Goal: Navigation & Orientation: Find specific page/section

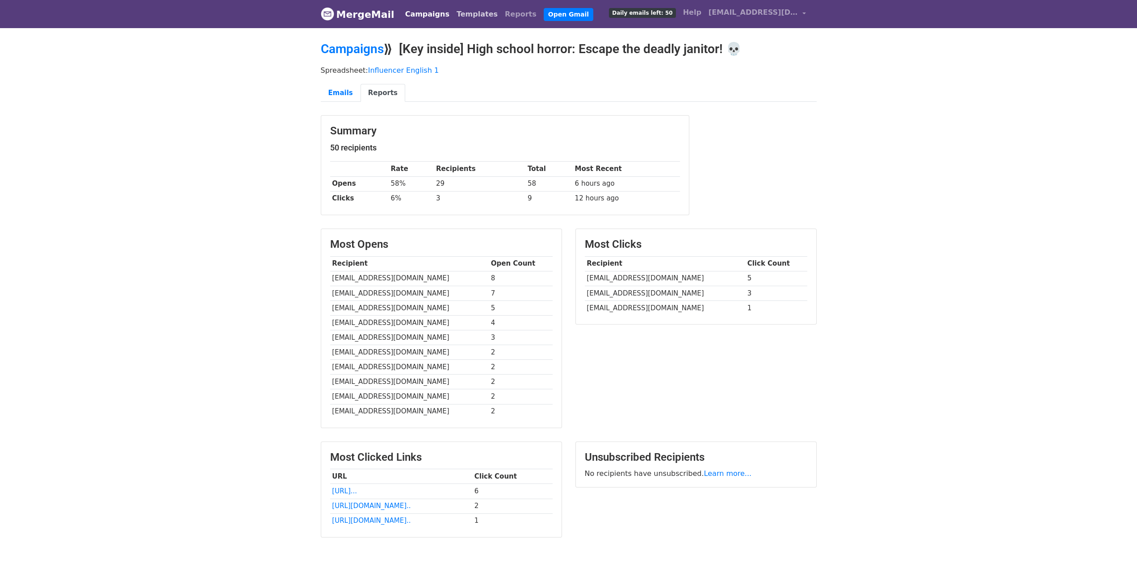
click at [468, 15] on link "Templates" at bounding box center [477, 14] width 48 height 18
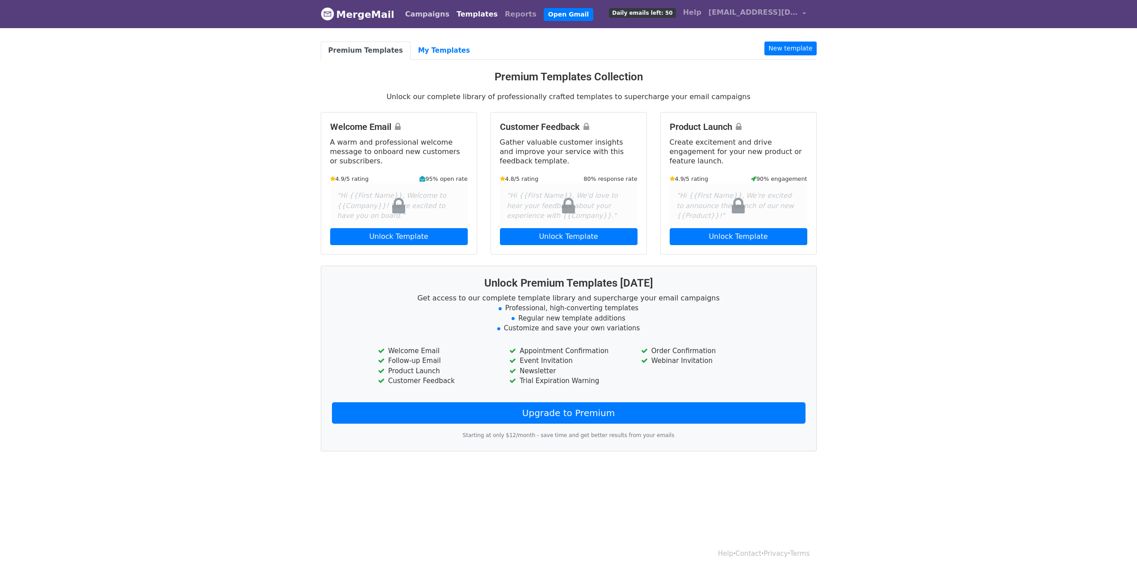
click at [420, 16] on link "Campaigns" at bounding box center [427, 14] width 51 height 18
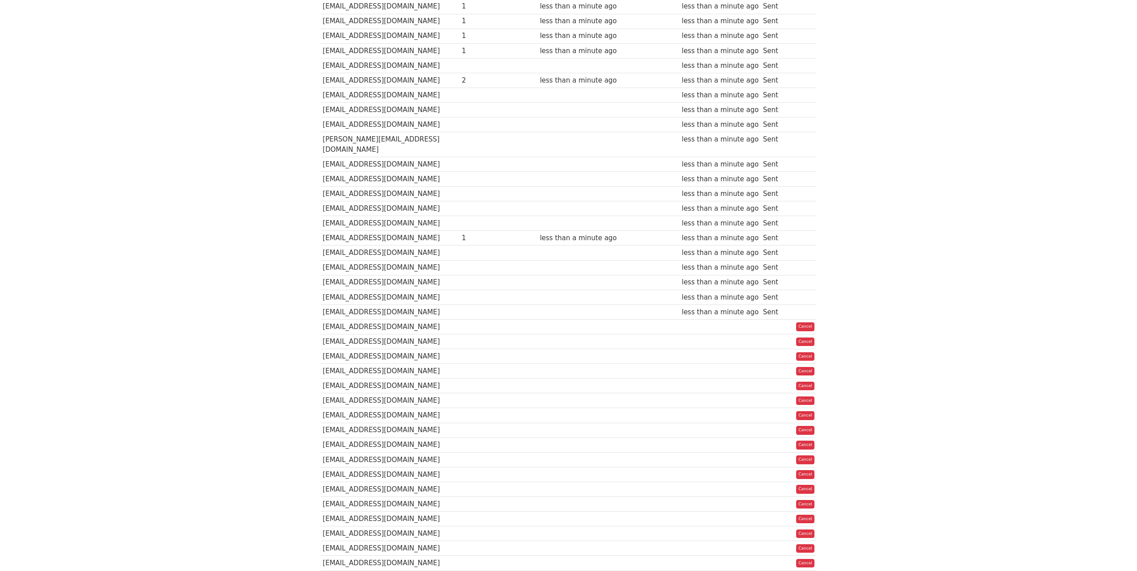
scroll to position [387, 0]
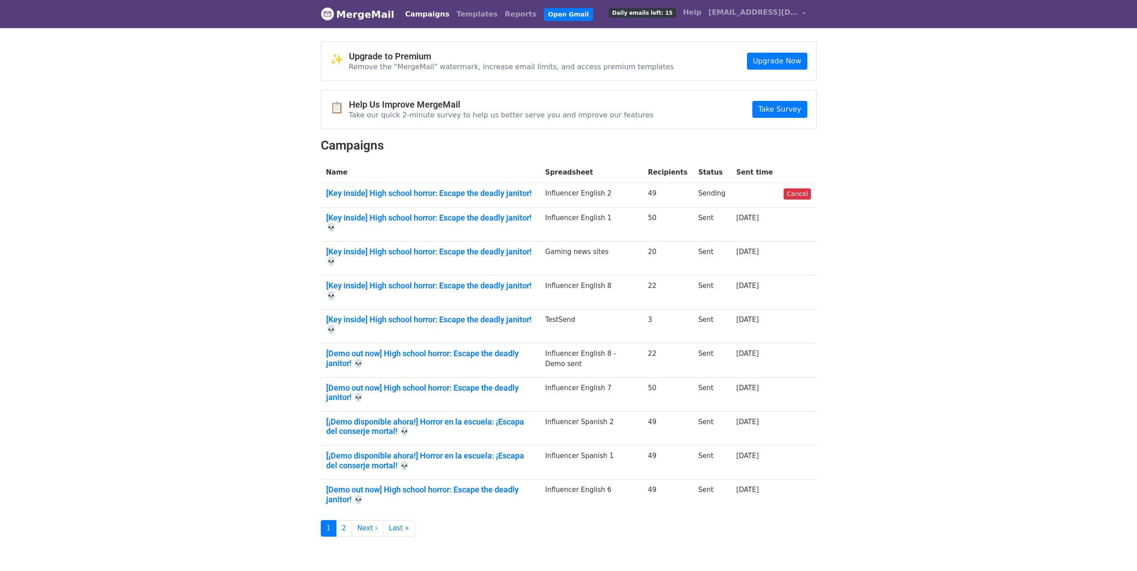
click at [360, 13] on link "MergeMail" at bounding box center [358, 14] width 74 height 19
click at [419, 18] on link "Campaigns" at bounding box center [427, 14] width 51 height 18
click at [222, 144] on body "MergeMail Campaigns Templates Reports Open Gmail Daily emails left: 8 Help lost…" at bounding box center [568, 286] width 1137 height 573
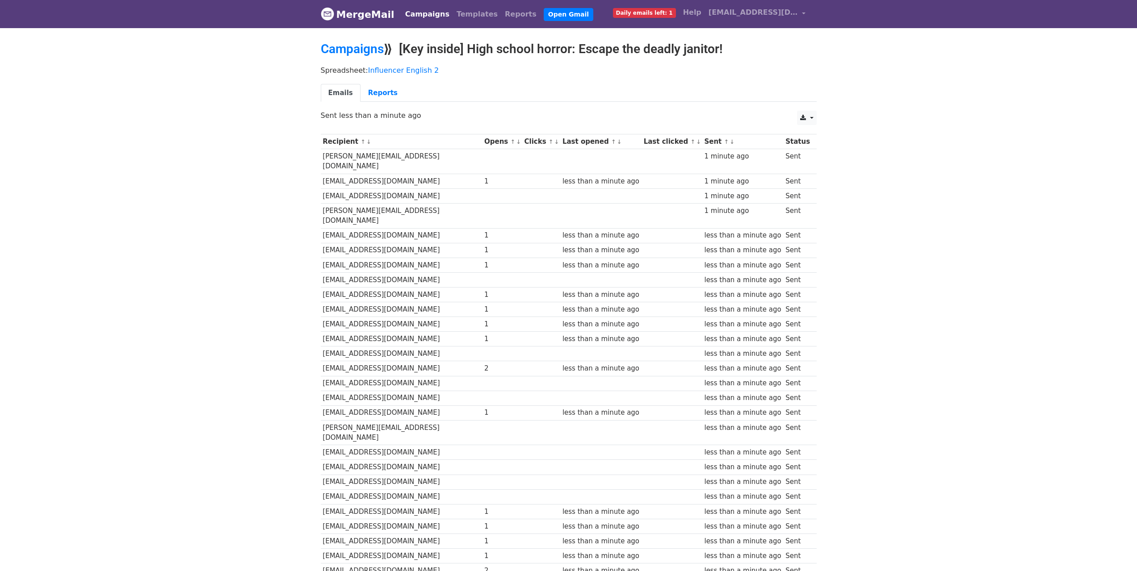
click at [403, 13] on link "Campaigns" at bounding box center [427, 14] width 51 height 18
